Goal: Transaction & Acquisition: Purchase product/service

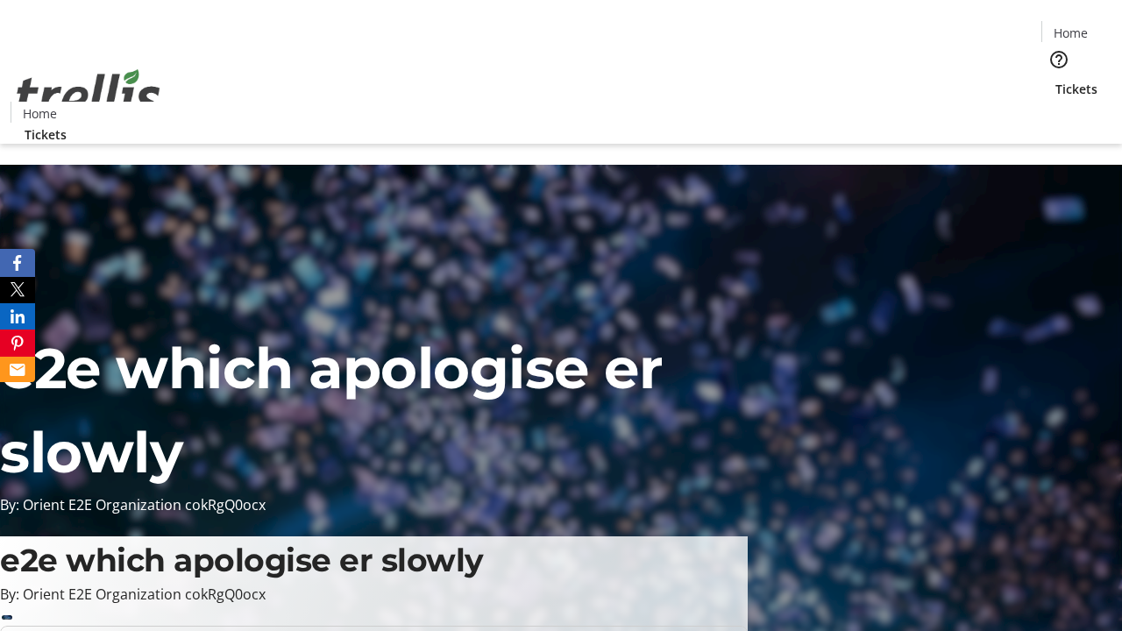
click at [1056, 80] on span "Tickets" at bounding box center [1077, 89] width 42 height 18
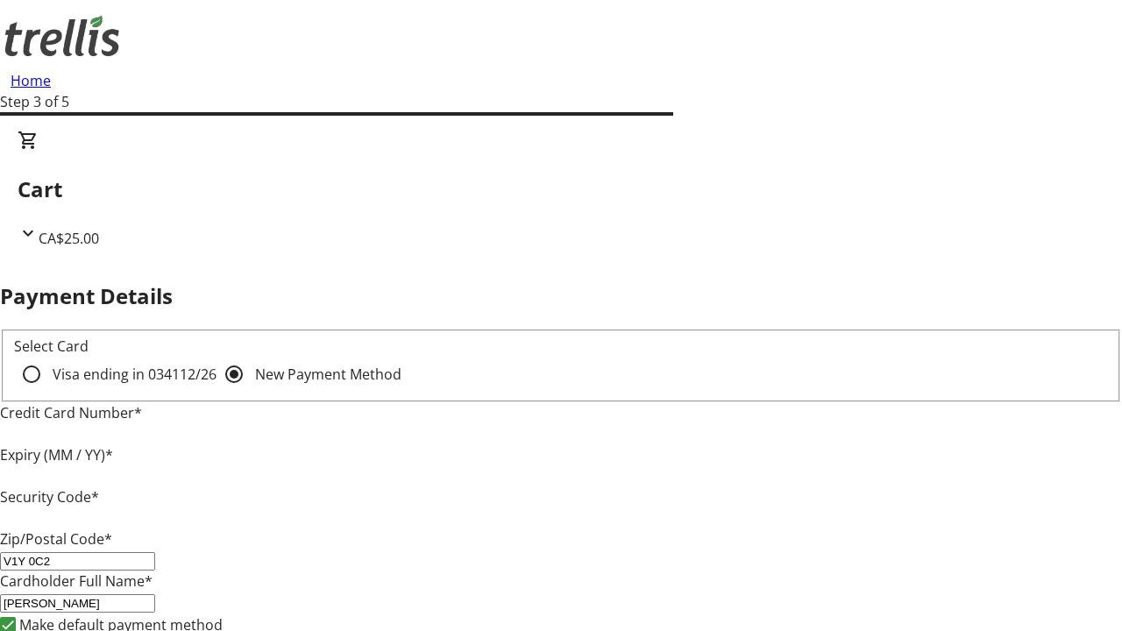
type input "V1Y 0C2"
